Goal: Navigation & Orientation: Find specific page/section

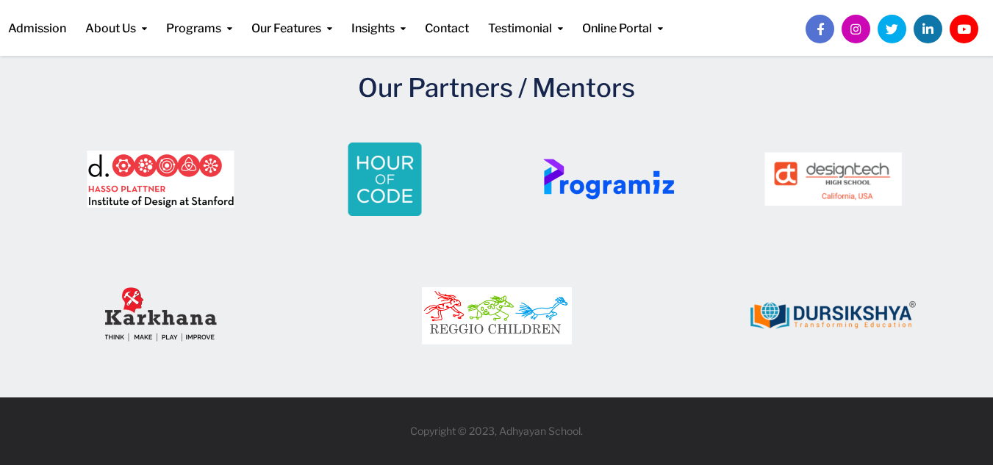
scroll to position [2318, 0]
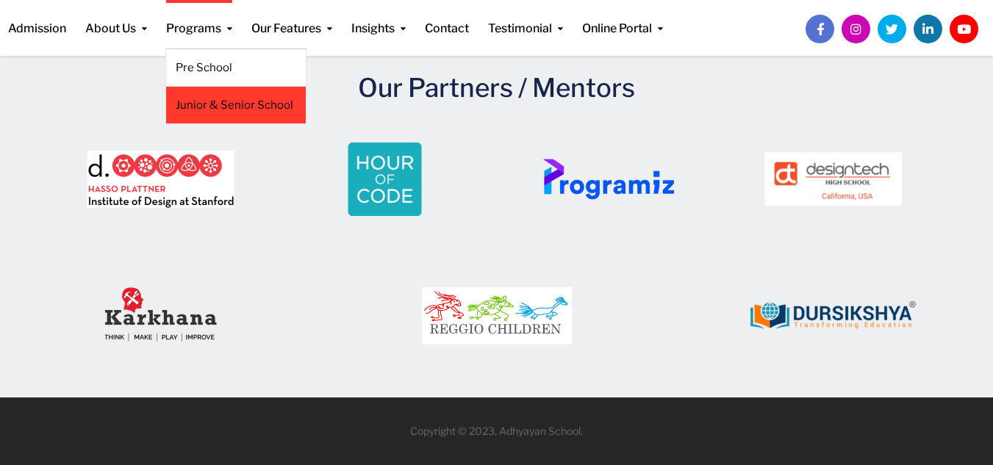
click at [220, 109] on link "Junior & Senior School" at bounding box center [236, 105] width 121 height 16
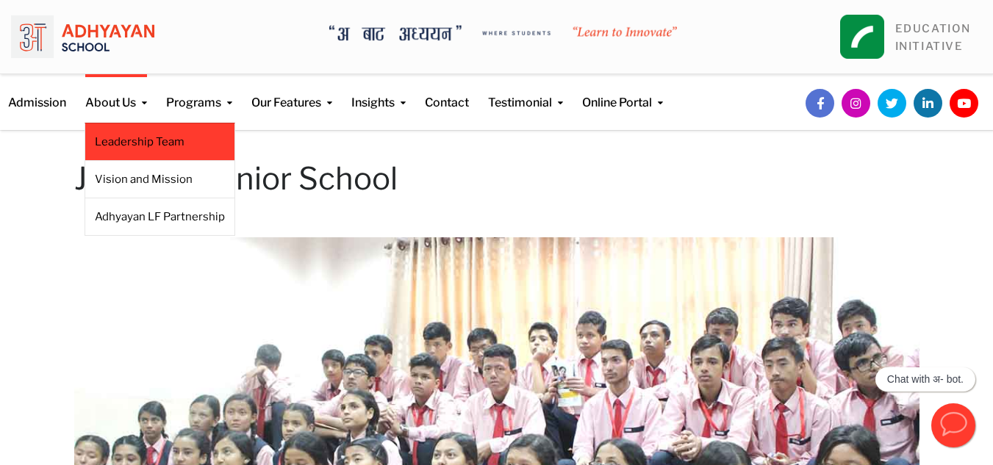
click at [126, 135] on link "Leadership Team" at bounding box center [160, 142] width 130 height 16
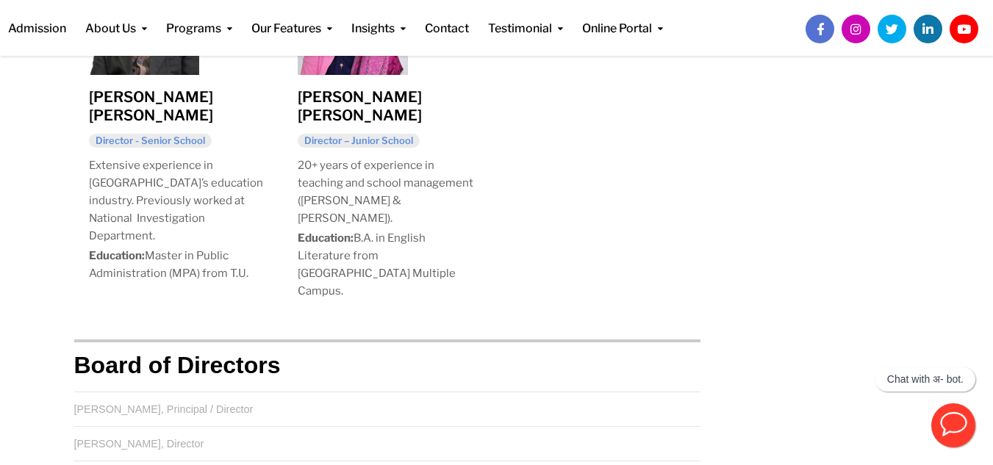
scroll to position [1673, 0]
